Goal: Information Seeking & Learning: Find specific fact

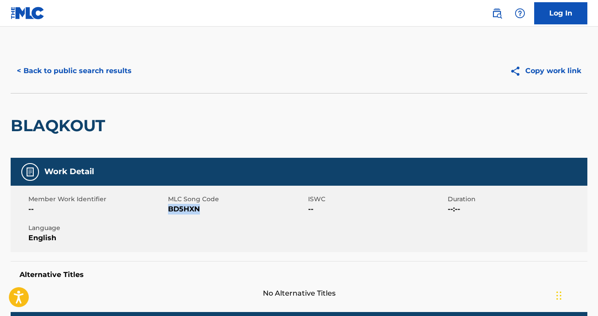
click at [46, 70] on button "< Back to public search results" at bounding box center [74, 71] width 127 height 22
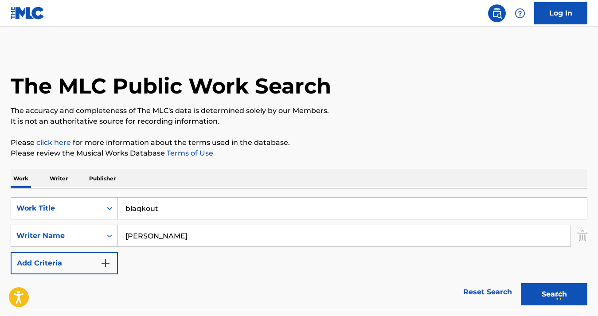
scroll to position [116, 0]
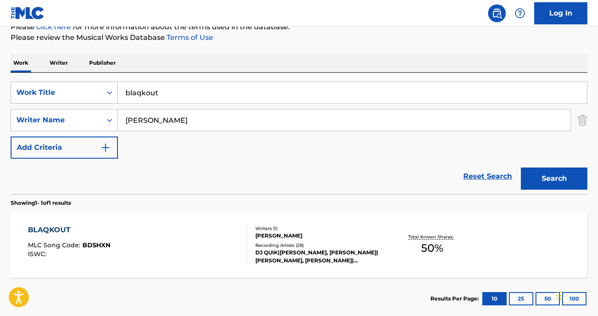
drag, startPoint x: 180, startPoint y: 95, endPoint x: 84, endPoint y: 83, distance: 96.5
click at [84, 83] on div "SearchWithCriteriaf0c3c288-8381-489f-92a6-56c9d6eadd43 Work Title blaqkout" at bounding box center [299, 93] width 577 height 22
paste input "Cream"
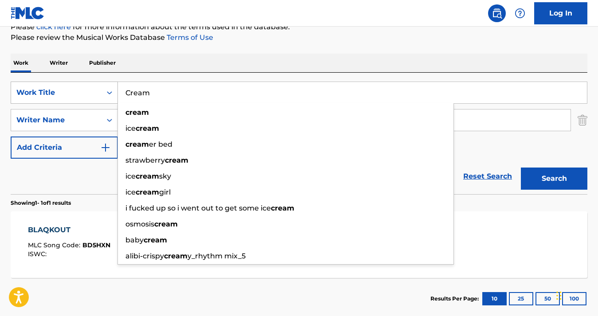
type input "Cream"
click at [521, 168] on button "Search" at bounding box center [554, 179] width 66 height 22
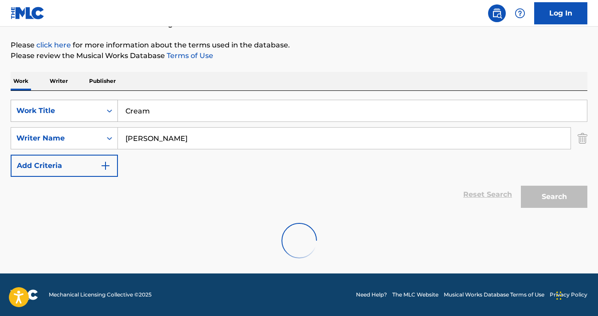
scroll to position [69, 0]
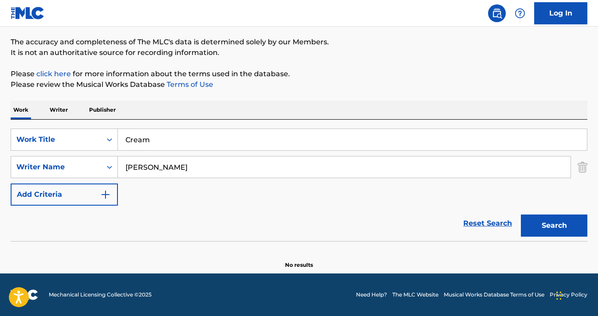
click at [537, 218] on button "Search" at bounding box center [554, 226] width 66 height 22
click at [82, 168] on div "Writer Name" at bounding box center [56, 167] width 80 height 11
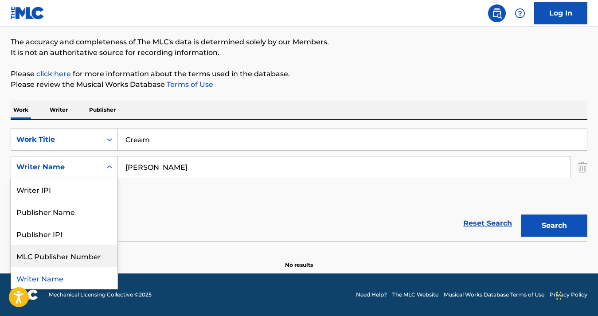
click at [176, 227] on div "Reset Search Search" at bounding box center [299, 223] width 577 height 35
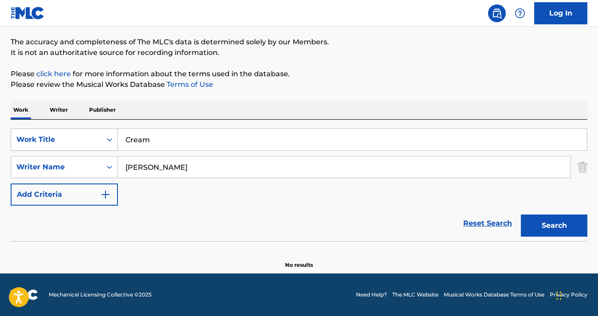
drag, startPoint x: 170, startPoint y: 142, endPoint x: 78, endPoint y: 139, distance: 91.8
click at [78, 139] on div "SearchWithCriteriaf0c3c288-8381-489f-92a6-56c9d6eadd43 Work Title Cream" at bounding box center [299, 140] width 577 height 22
paste input "Do You Know"
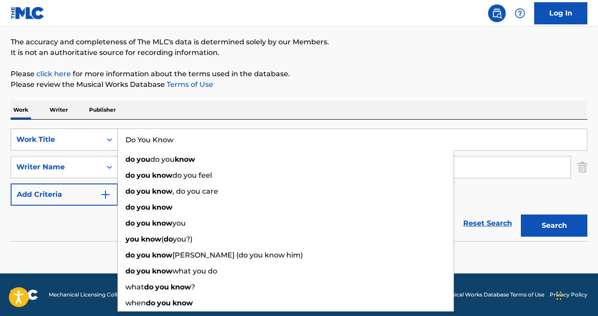
click at [521, 215] on button "Search" at bounding box center [554, 226] width 66 height 22
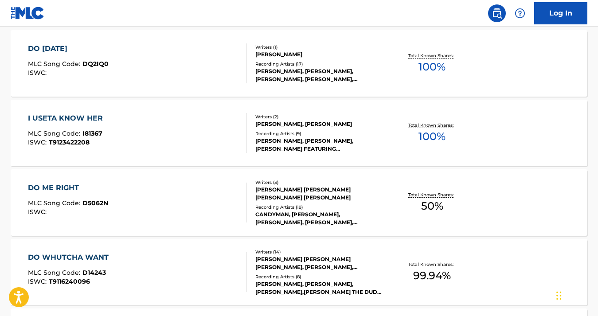
scroll to position [0, 0]
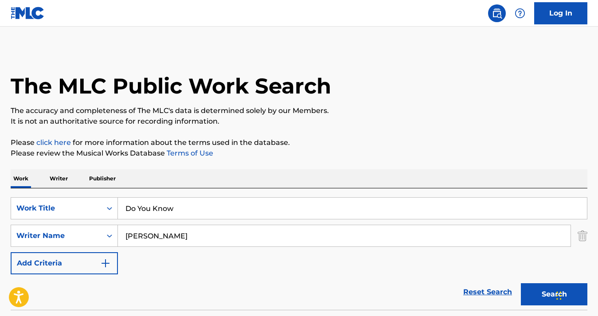
click at [187, 211] on input "Do You Know" at bounding box center [352, 208] width 469 height 21
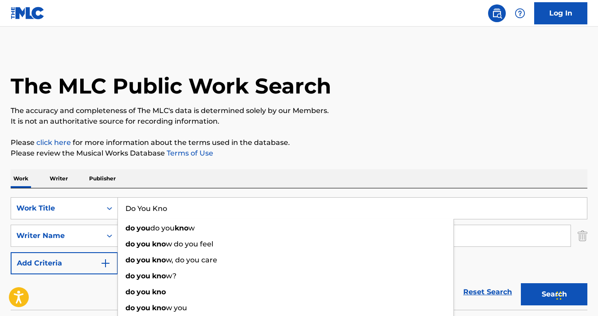
type input "Do You Know"
click at [521, 283] on button "Search" at bounding box center [554, 294] width 66 height 22
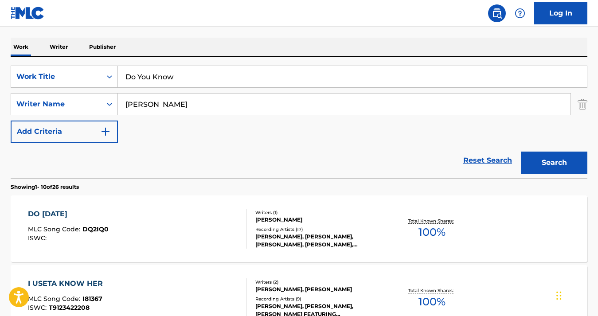
scroll to position [90, 0]
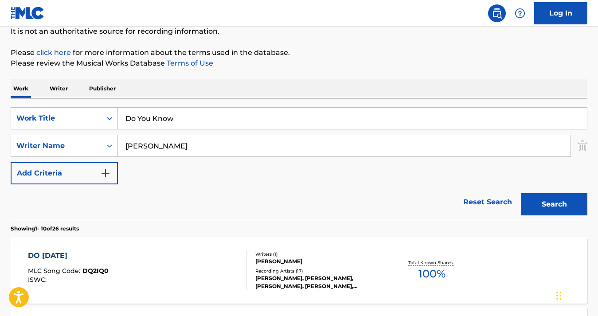
click at [312, 49] on p "Please click here for more information about the terms used in the database." at bounding box center [299, 52] width 577 height 11
drag, startPoint x: 199, startPoint y: 145, endPoint x: 91, endPoint y: 145, distance: 108.2
click at [91, 145] on div "SearchWithCriteria98c43cc9-235c-4133-b177-a61f64de792e Writer Name [PERSON_NAME…" at bounding box center [299, 146] width 577 height 22
paste input "[PERSON_NAME]"
type input "[PERSON_NAME]"
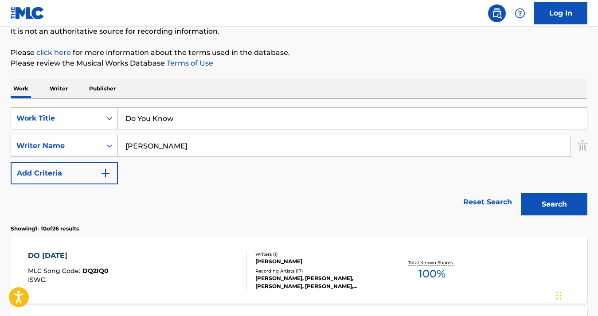
click at [521, 193] on button "Search" at bounding box center [554, 204] width 66 height 22
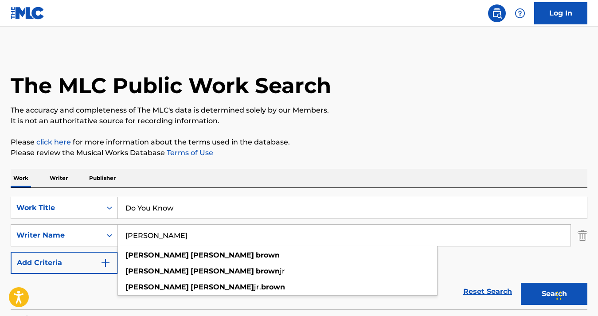
scroll to position [48, 0]
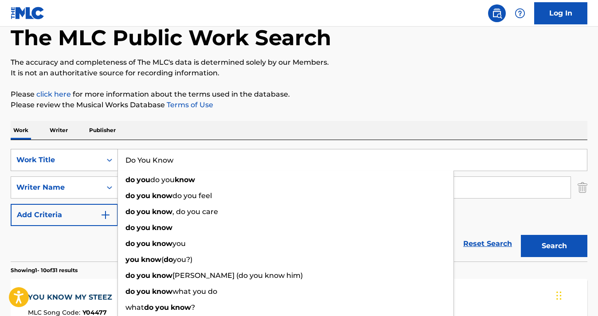
drag, startPoint x: 180, startPoint y: 158, endPoint x: 74, endPoint y: 155, distance: 106.0
click at [74, 155] on div "SearchWithCriteriaf0c3c288-8381-489f-92a6-56c9d6eadd43 Work Title Do You Know d…" at bounding box center [299, 160] width 577 height 22
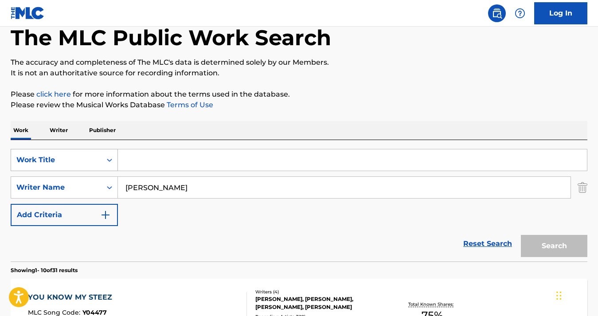
paste input "[PERSON_NAME](featuring Problem and [PERSON_NAME])"
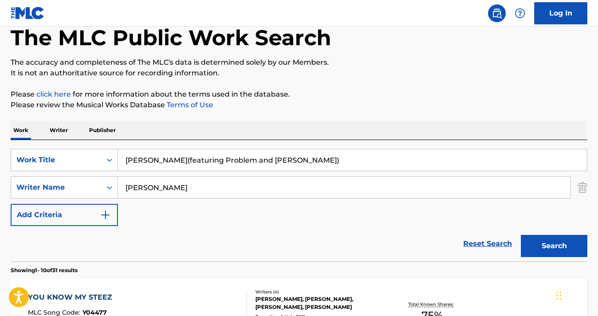
drag, startPoint x: 309, startPoint y: 157, endPoint x: 190, endPoint y: 161, distance: 119.8
click at [190, 161] on input "[PERSON_NAME](featuring Problem and [PERSON_NAME])" at bounding box center [352, 159] width 469 height 21
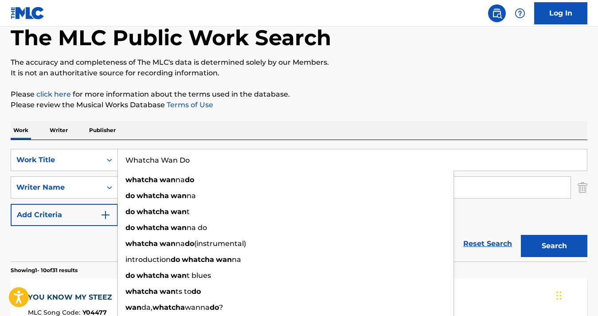
type input "Whatcha Wan Do"
click at [220, 109] on p "Please review the Musical Works Database Terms of Use" at bounding box center [299, 105] width 577 height 11
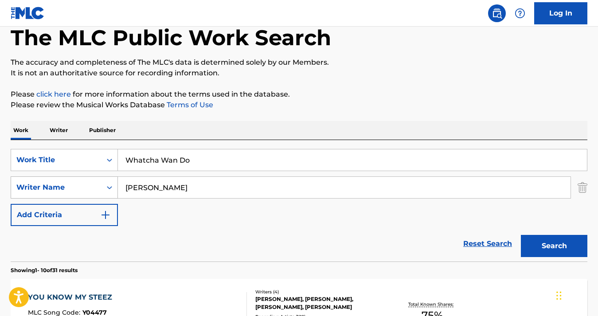
drag, startPoint x: 248, startPoint y: 186, endPoint x: 80, endPoint y: 176, distance: 167.8
click at [80, 176] on div "SearchWithCriteria98c43cc9-235c-4133-b177-a61f64de792e Writer Name [PERSON_NAME]" at bounding box center [299, 187] width 577 height 22
type input "[PERSON_NAME]"
click at [521, 235] on button "Search" at bounding box center [554, 246] width 66 height 22
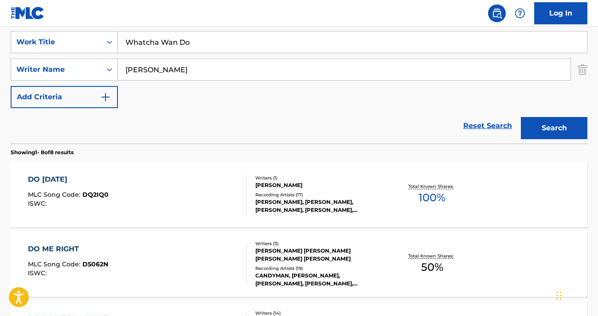
scroll to position [167, 0]
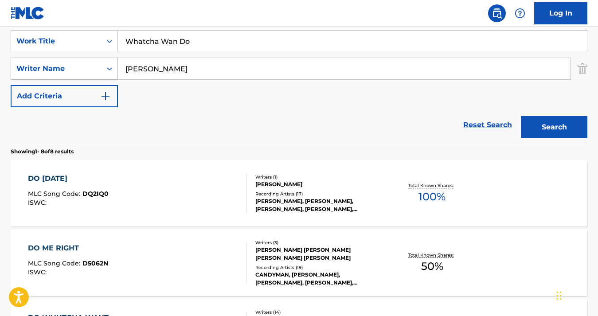
drag, startPoint x: 203, startPoint y: 69, endPoint x: 107, endPoint y: 64, distance: 96.3
click at [107, 64] on div "SearchWithCriteria98c43cc9-235c-4133-b177-a61f64de792e Writer Name [PERSON_NAME]" at bounding box center [299, 69] width 577 height 22
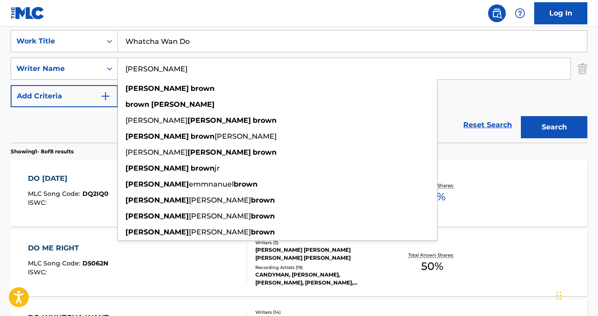
type input "[PERSON_NAME]"
click at [521, 116] on button "Search" at bounding box center [554, 127] width 66 height 22
